Goal: Transaction & Acquisition: Purchase product/service

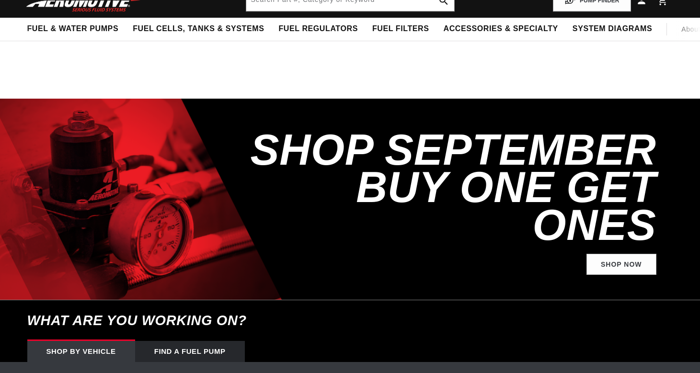
select select "2018"
select select "Ford"
select select "Mustang"
select select "5.0L"
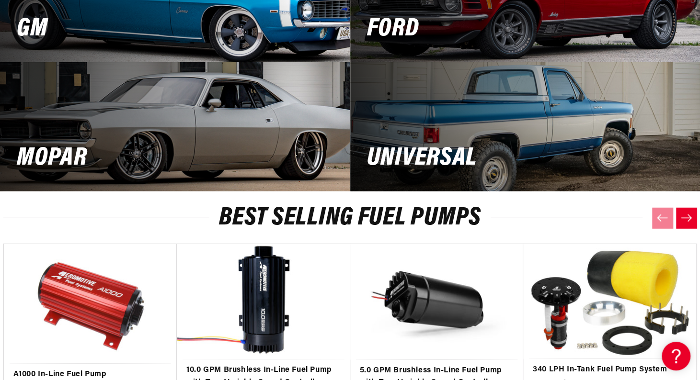
scroll to position [1533, 0]
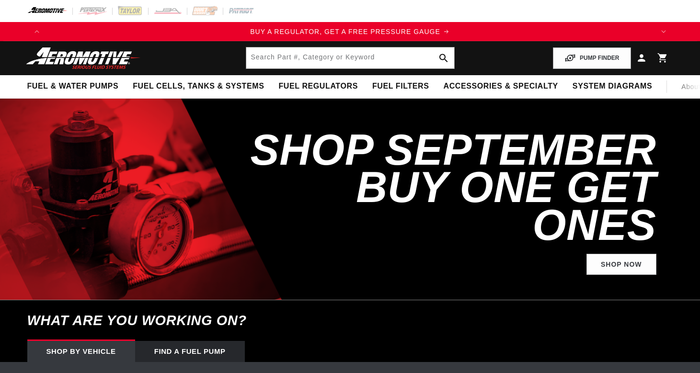
select select "Year"
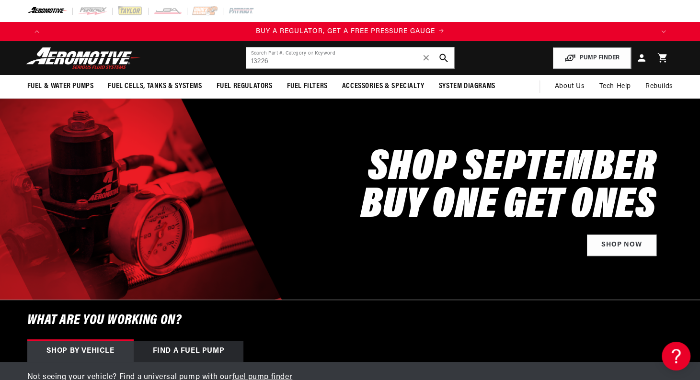
type input "13226"
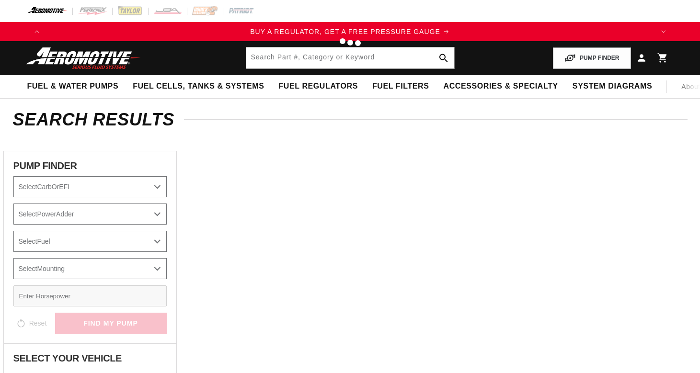
select select "Year"
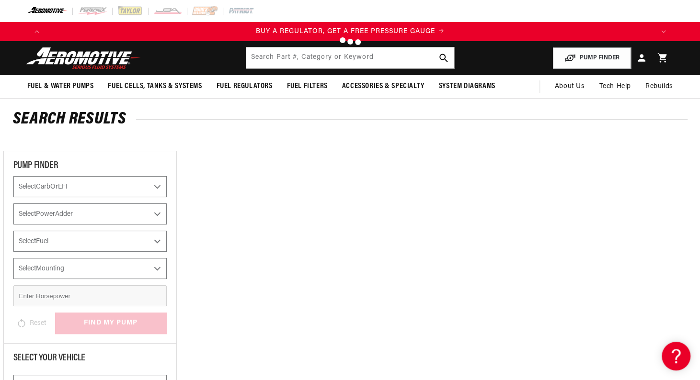
type input "13226"
select select "2018"
select select "Ford"
select select "Mustang"
select select "5.0L"
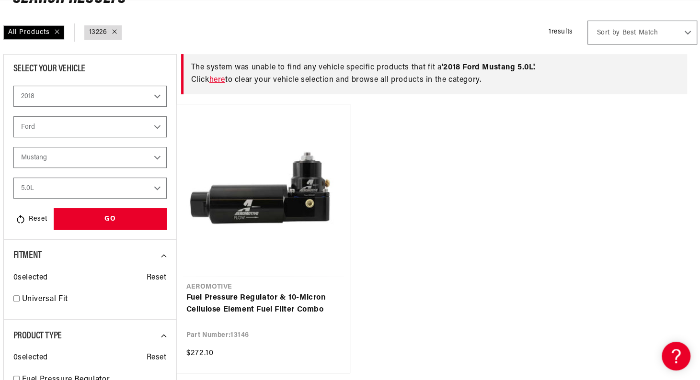
scroll to position [144, 0]
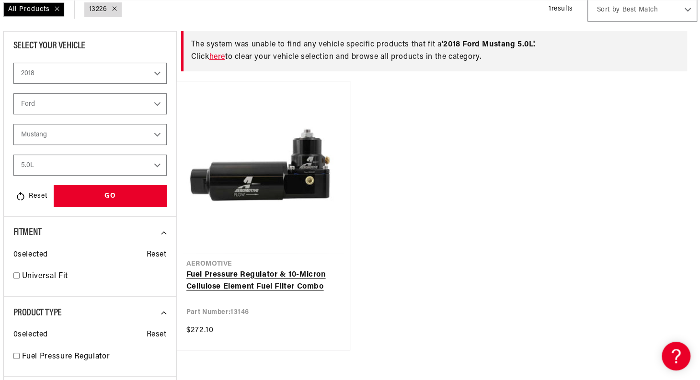
click at [287, 269] on link "Fuel Pressure Regulator & 10-Micron Cellulose Element Fuel Filter Combo" at bounding box center [263, 281] width 154 height 24
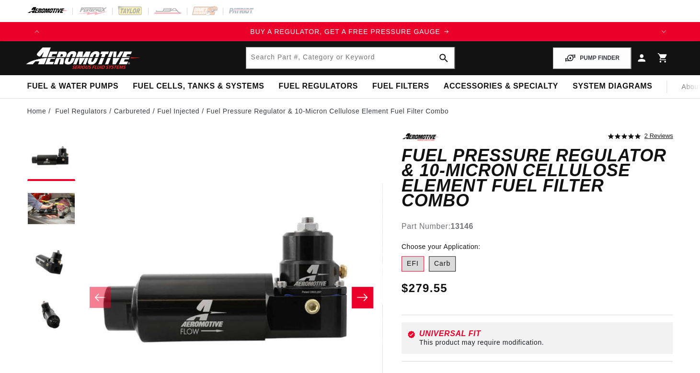
click at [440, 256] on label "Carb" at bounding box center [442, 263] width 27 height 15
click at [429, 254] on input "Carb" at bounding box center [429, 254] width 0 height 0
radio input "true"
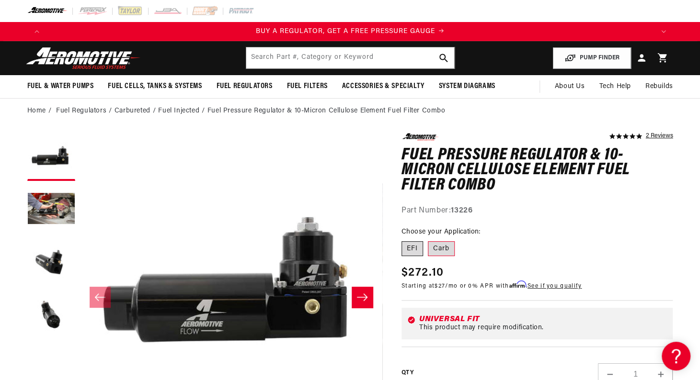
click at [413, 246] on label "EFI" at bounding box center [412, 248] width 22 height 15
click at [404, 240] on input "EFI" at bounding box center [404, 240] width 0 height 0
radio input "true"
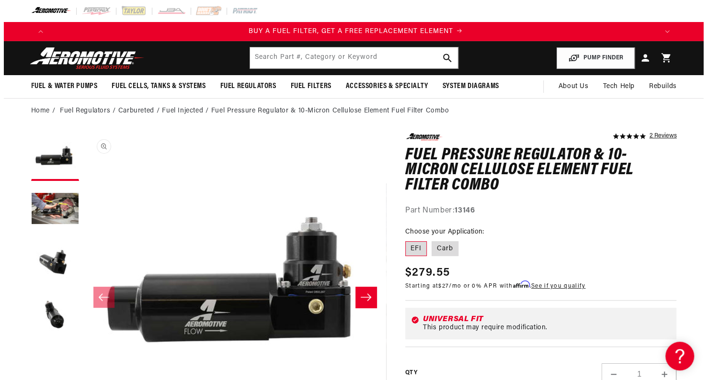
scroll to position [0, 607]
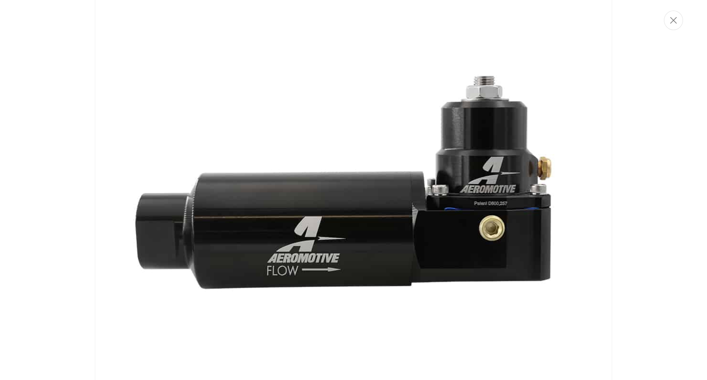
scroll to position [0, 1189]
click at [478, 203] on img "Media gallery" at bounding box center [353, 190] width 517 height 517
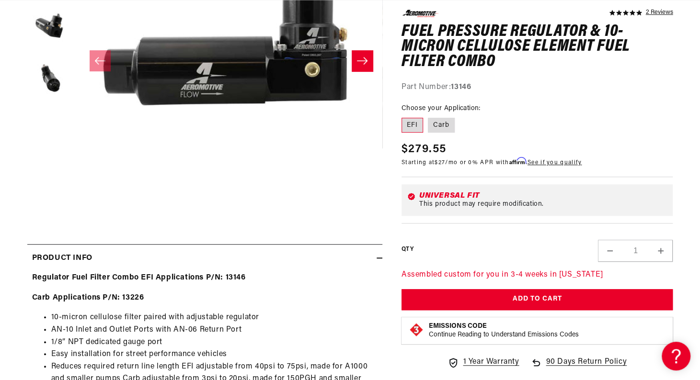
scroll to position [245, 0]
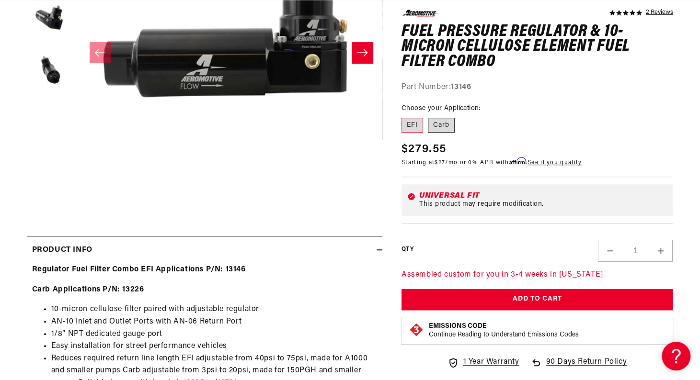
click at [446, 122] on label "Carb" at bounding box center [441, 124] width 27 height 15
click at [428, 116] on input "Carb" at bounding box center [428, 115] width 0 height 0
radio input "true"
click at [406, 123] on label "EFI" at bounding box center [412, 124] width 22 height 15
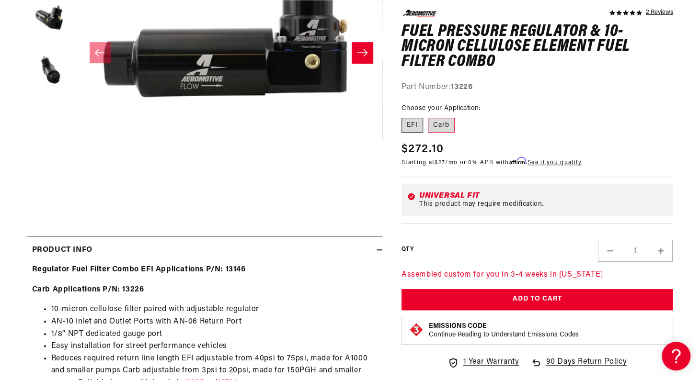
click at [404, 116] on input "EFI" at bounding box center [404, 115] width 0 height 0
radio input "true"
click at [446, 122] on label "Carb" at bounding box center [441, 124] width 27 height 15
click at [428, 116] on input "Carb" at bounding box center [428, 115] width 0 height 0
radio input "true"
